Goal: Submit feedback/report problem

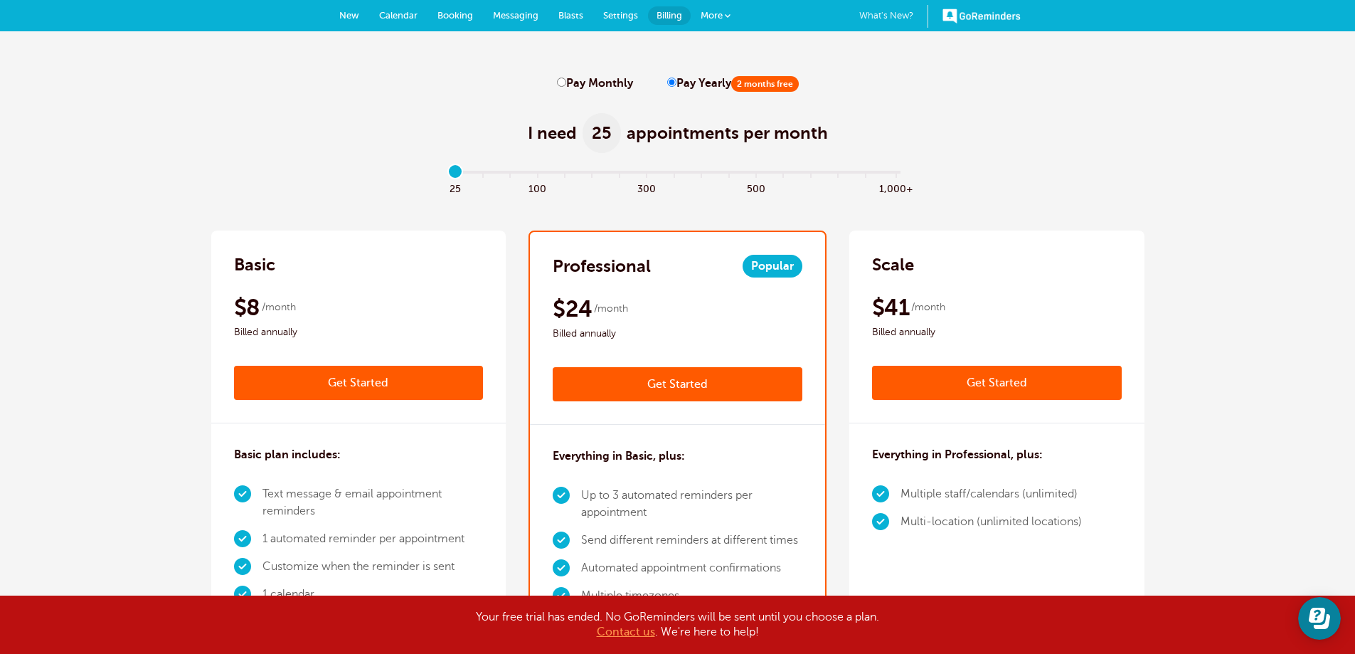
click at [499, 21] on link "Messaging" at bounding box center [515, 15] width 65 height 31
click at [521, 30] on link "Messaging" at bounding box center [515, 15] width 65 height 31
click at [524, 21] on link "Messaging" at bounding box center [515, 15] width 65 height 31
click at [639, 634] on b "Contact us" at bounding box center [626, 631] width 58 height 13
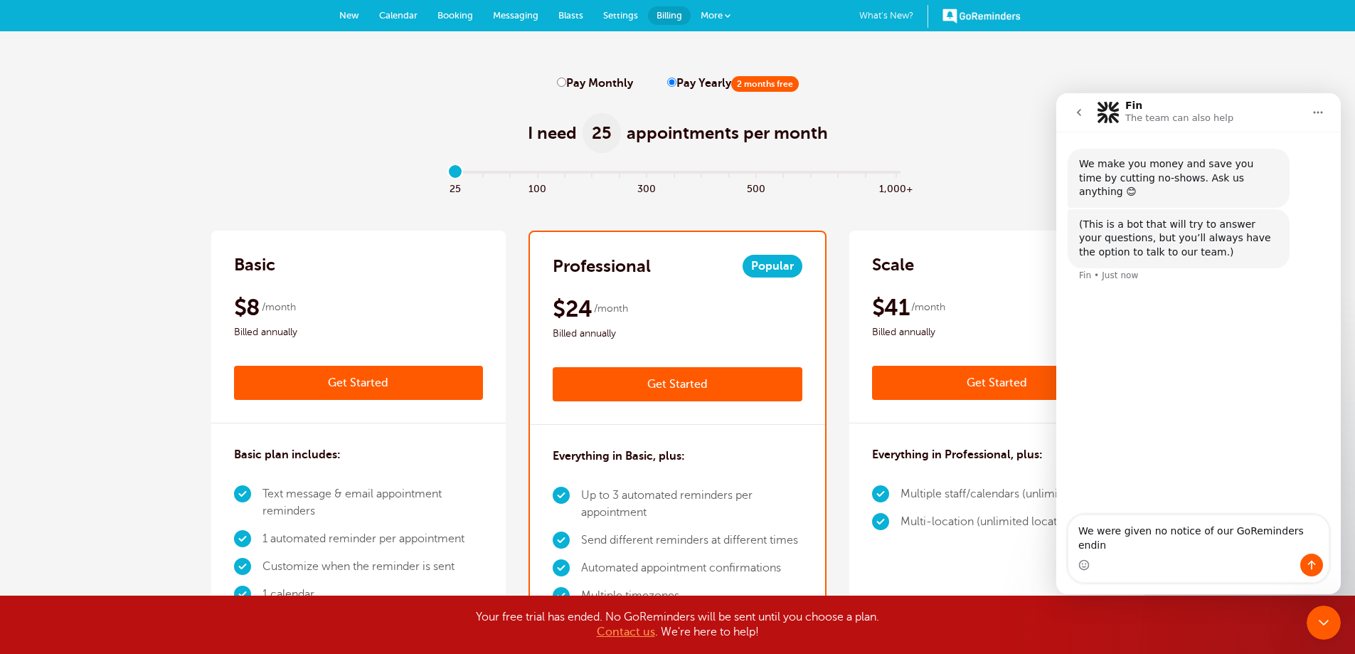
type textarea "We were given no notice of our GoReminders ending"
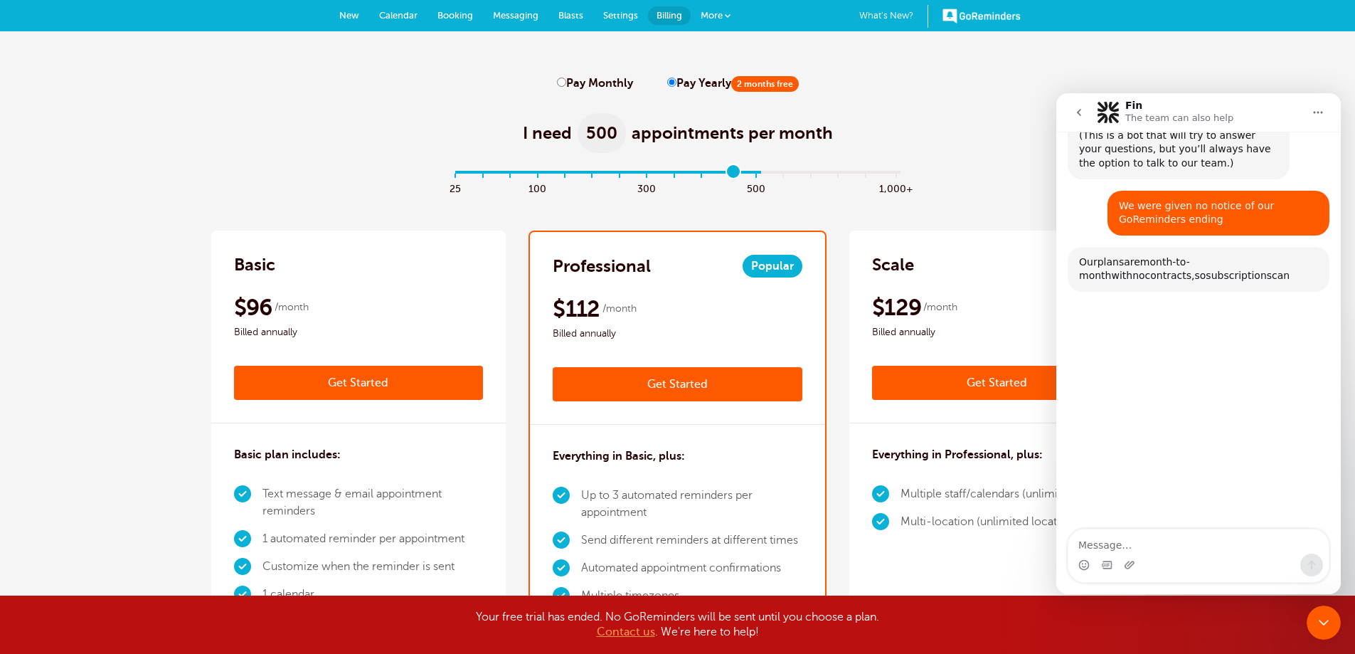
scroll to position [137, 0]
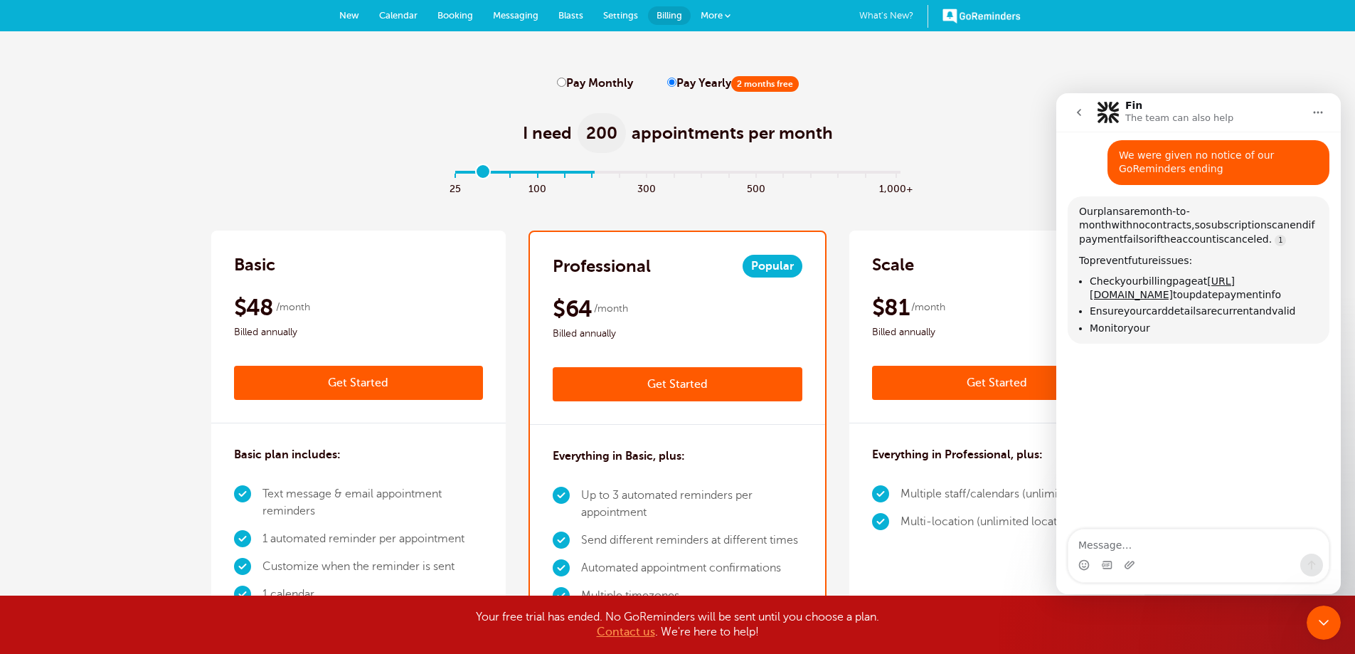
type input "0"
drag, startPoint x: 529, startPoint y: 173, endPoint x: 403, endPoint y: 186, distance: 126.6
click at [447, 176] on input "range" at bounding box center [677, 175] width 460 height 3
